Goal: Task Accomplishment & Management: Manage account settings

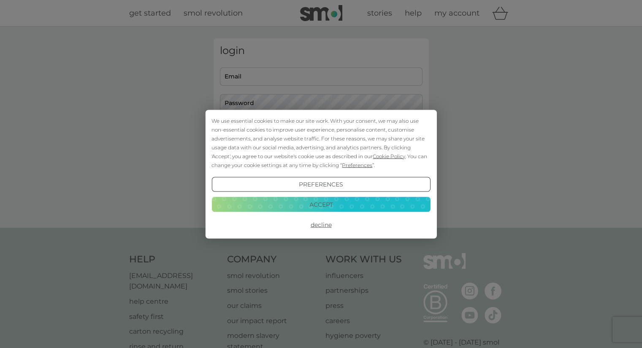
click at [349, 201] on button "Accept" at bounding box center [320, 204] width 219 height 15
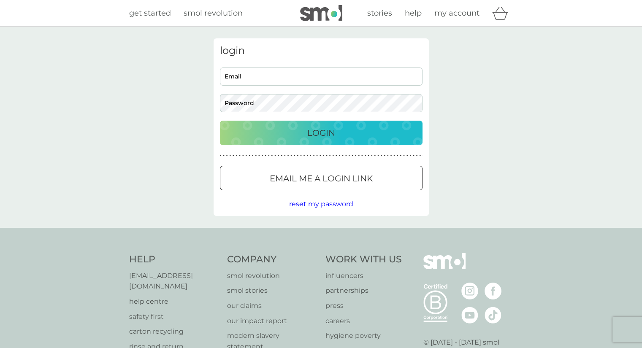
click at [321, 79] on input "Email" at bounding box center [321, 77] width 203 height 18
type input "chrisyb75@gmail.com"
click at [220, 121] on button "Login" at bounding box center [321, 133] width 203 height 24
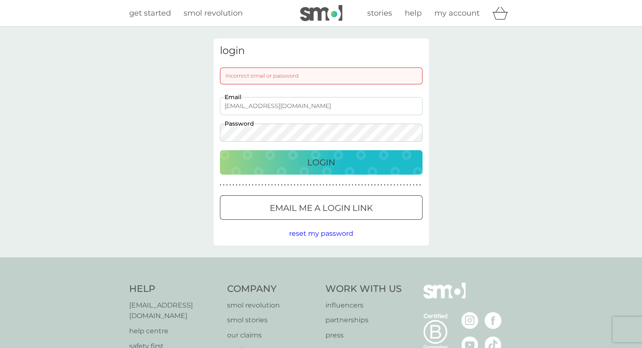
click at [220, 150] on button "Login" at bounding box center [321, 162] width 203 height 24
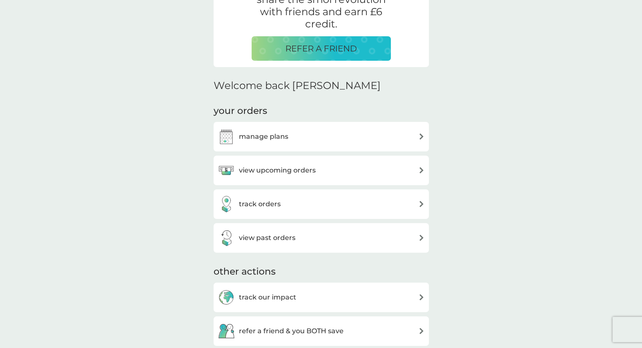
scroll to position [211, 0]
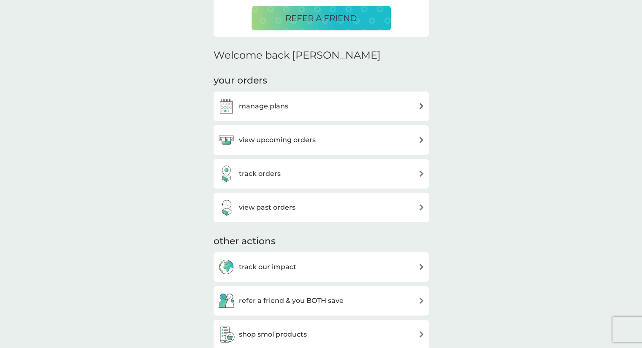
click at [332, 137] on div "view upcoming orders" at bounding box center [321, 140] width 207 height 17
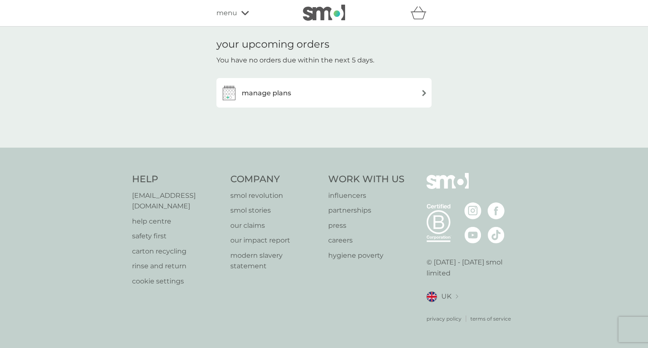
click at [357, 87] on div "manage plans" at bounding box center [324, 92] width 207 height 17
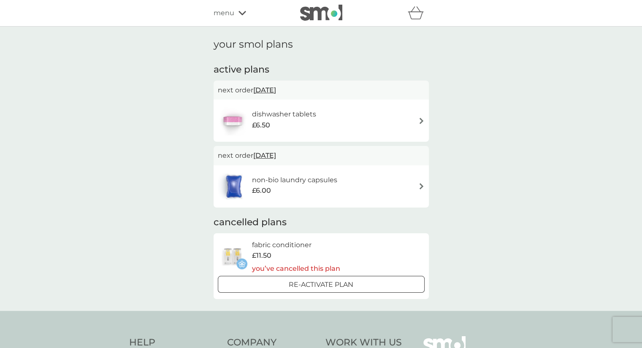
click at [321, 112] on div "dishwasher tablets £6.50" at bounding box center [288, 121] width 73 height 24
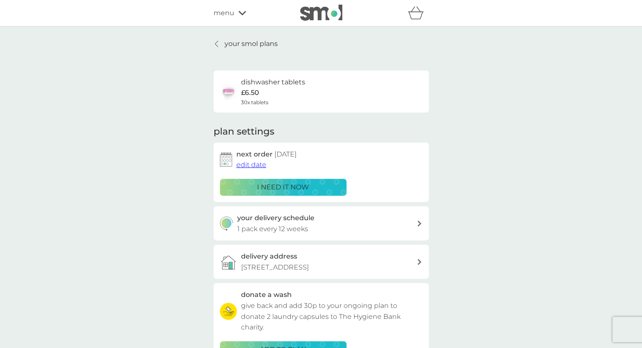
click at [270, 184] on p "i need it now" at bounding box center [283, 187] width 52 height 11
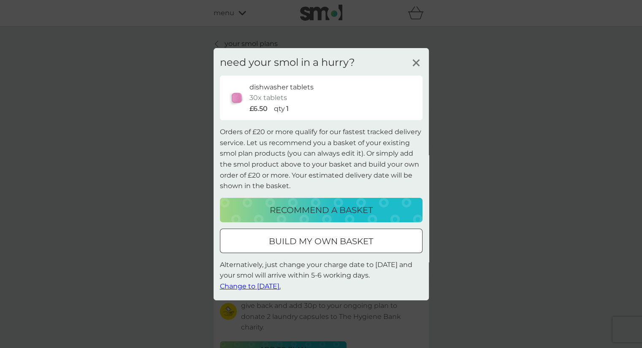
click at [261, 287] on span "Change to [DATE]." at bounding box center [250, 286] width 61 height 8
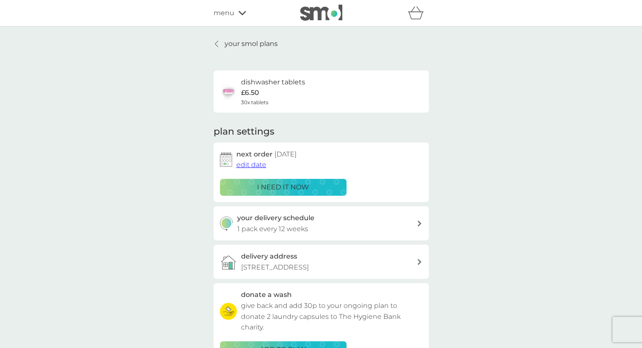
click at [419, 223] on icon at bounding box center [419, 224] width 4 height 6
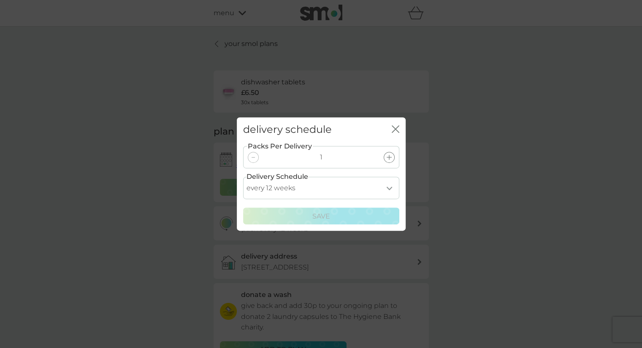
click at [387, 191] on select "every 1 week every 2 weeks every 3 weeks every 4 weeks every 5 weeks every 6 we…" at bounding box center [321, 188] width 156 height 22
select select "77"
click at [243, 177] on select "every 1 week every 2 weeks every 3 weeks every 4 weeks every 5 weeks every 6 we…" at bounding box center [321, 188] width 156 height 22
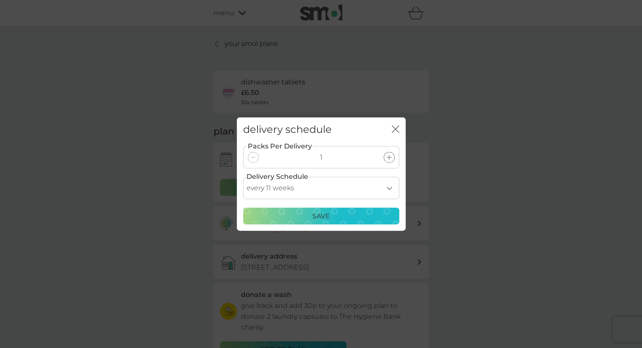
click at [332, 217] on div "Save" at bounding box center [321, 216] width 145 height 11
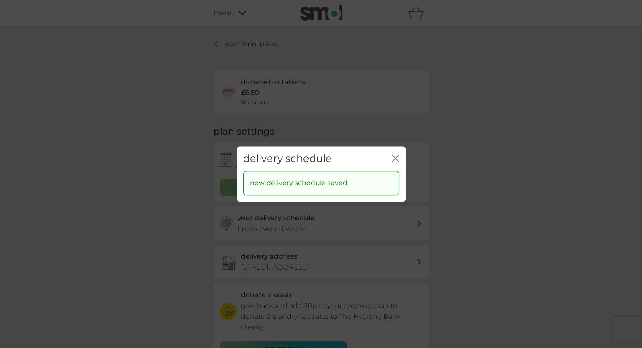
click at [395, 158] on icon "close" at bounding box center [396, 158] width 3 height 7
